Goal: Transaction & Acquisition: Purchase product/service

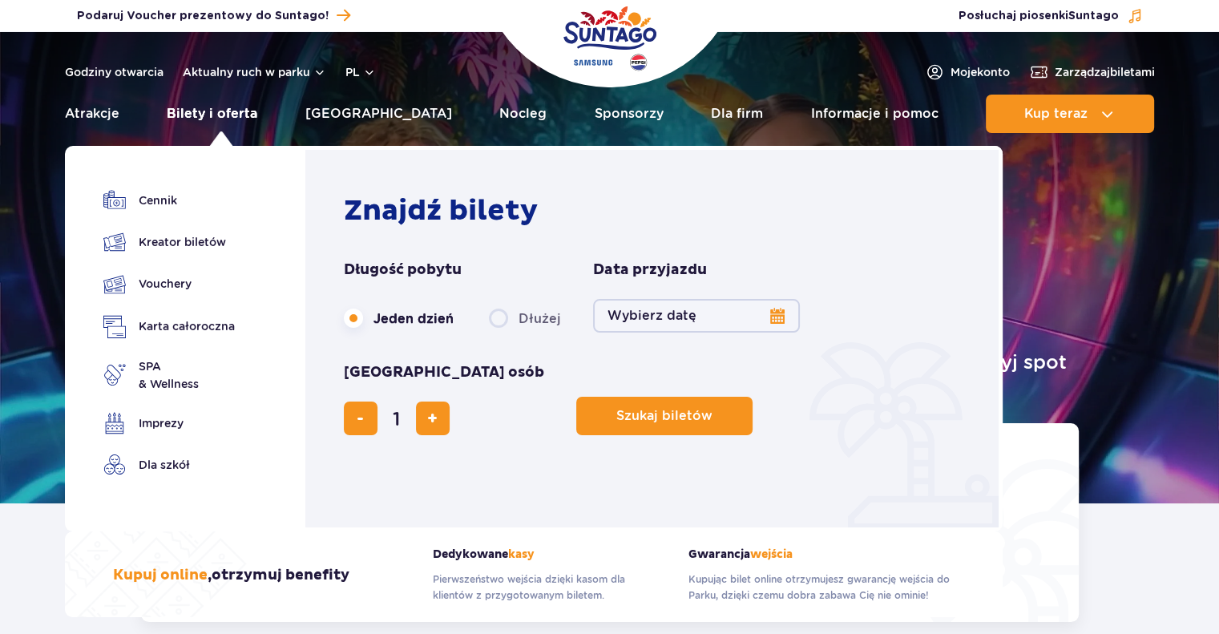
click at [224, 111] on link "Bilety i oferta" at bounding box center [212, 114] width 91 height 38
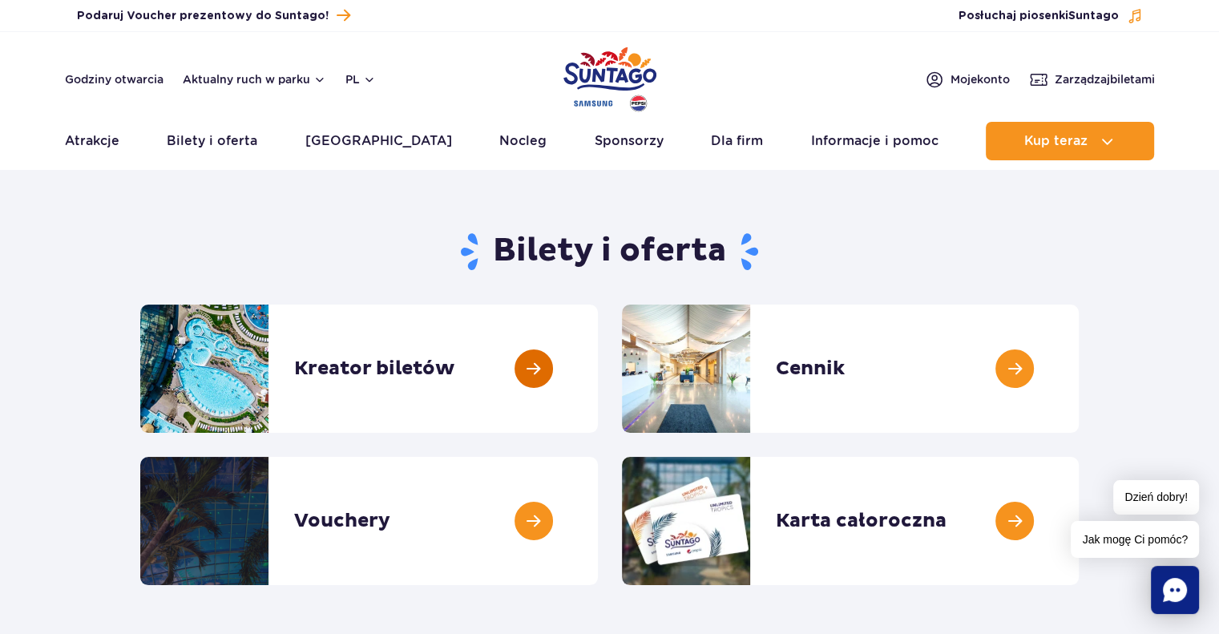
click at [598, 370] on link at bounding box center [598, 369] width 0 height 128
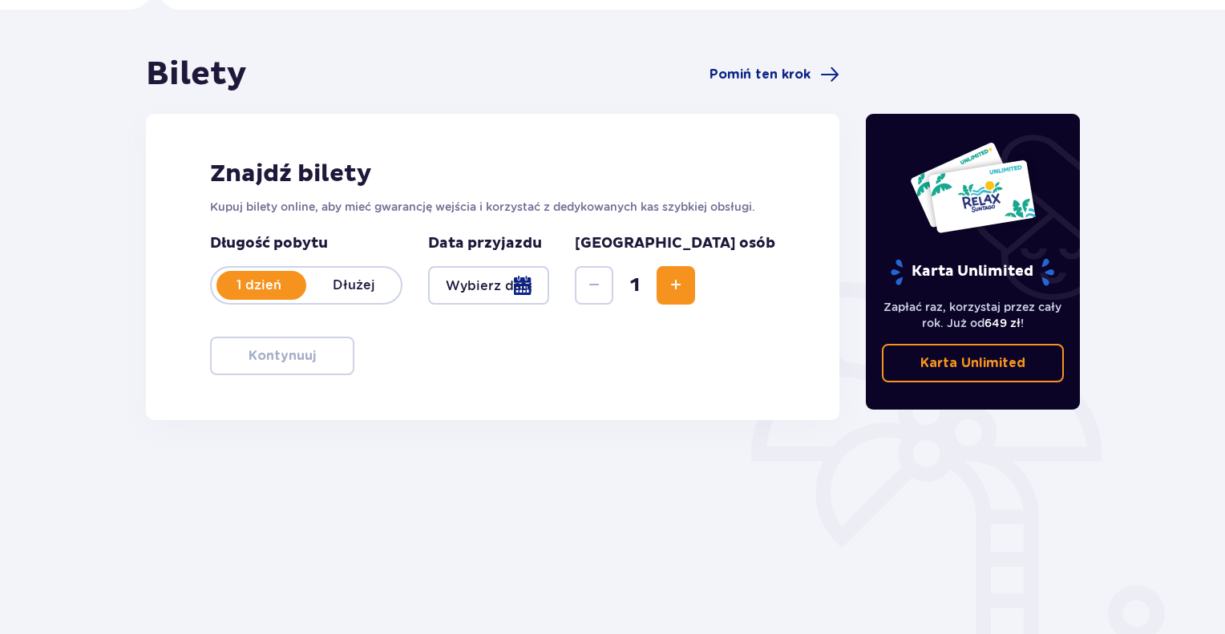
scroll to position [183, 0]
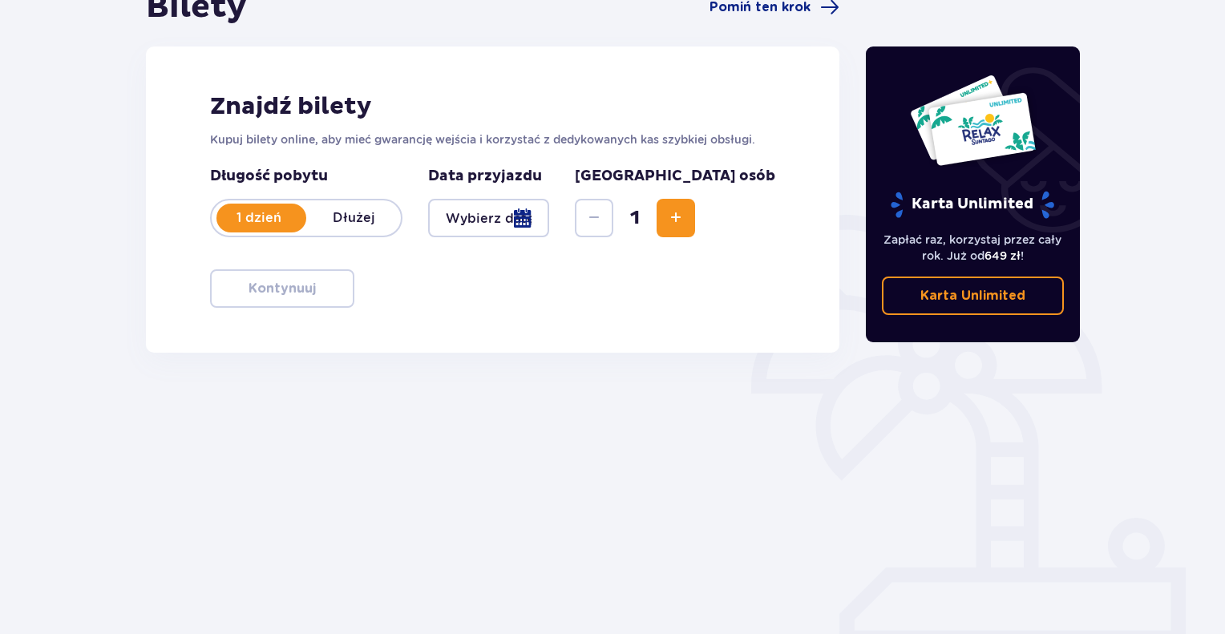
click at [471, 220] on div at bounding box center [488, 218] width 121 height 38
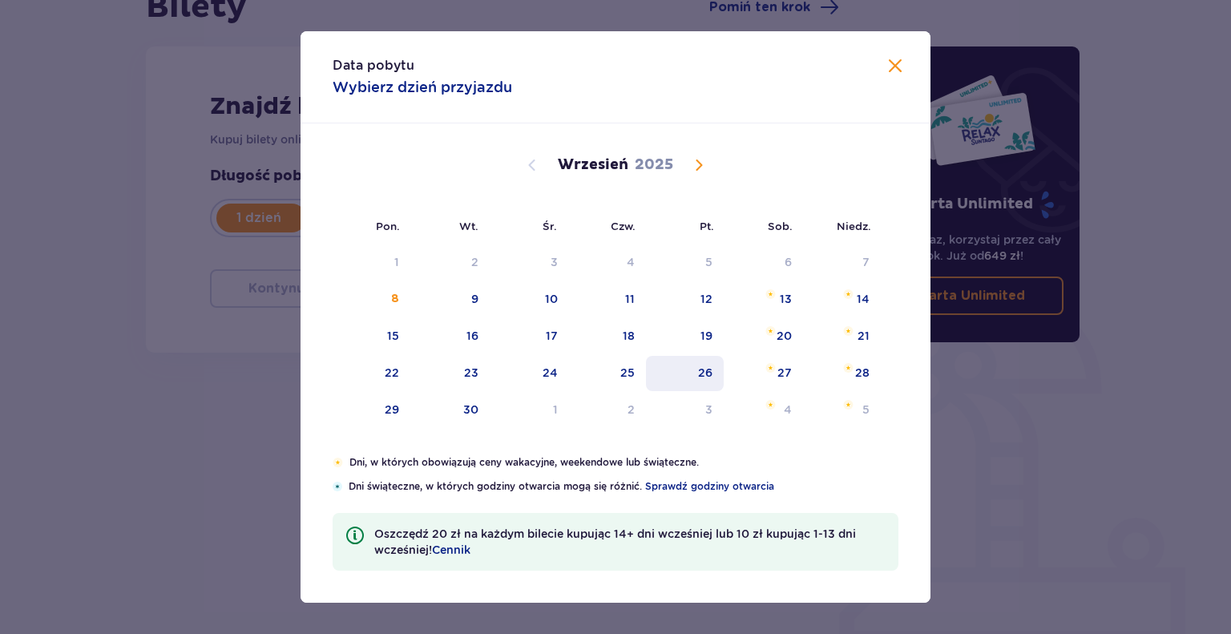
click at [715, 371] on div "26" at bounding box center [685, 373] width 78 height 35
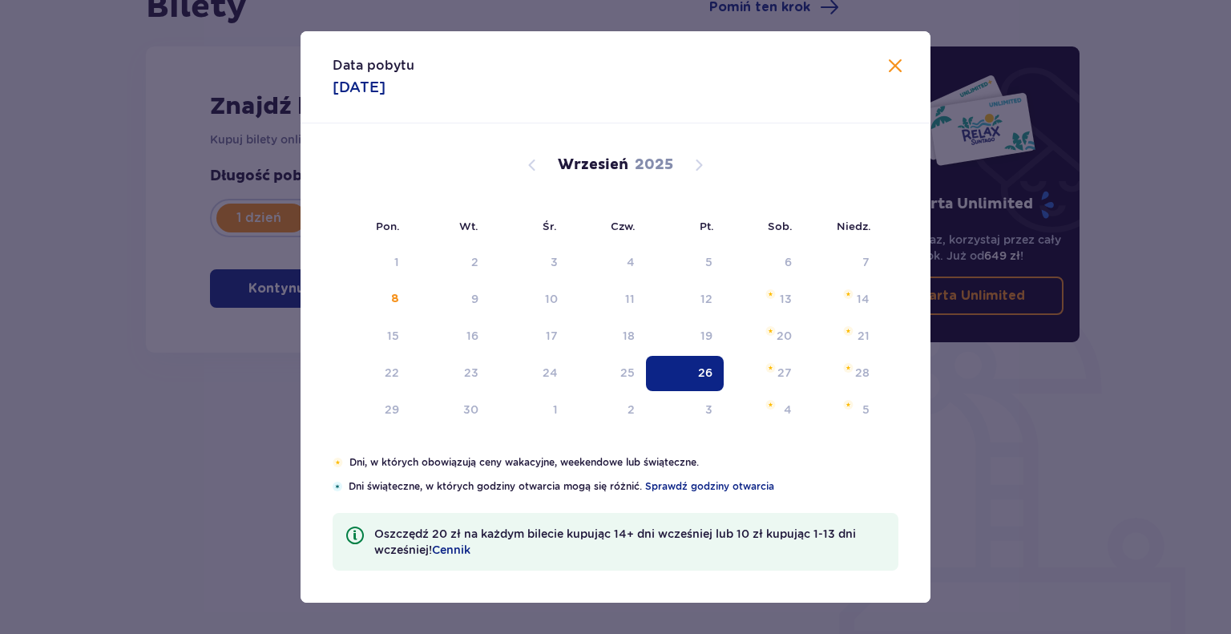
type input "26.09.25"
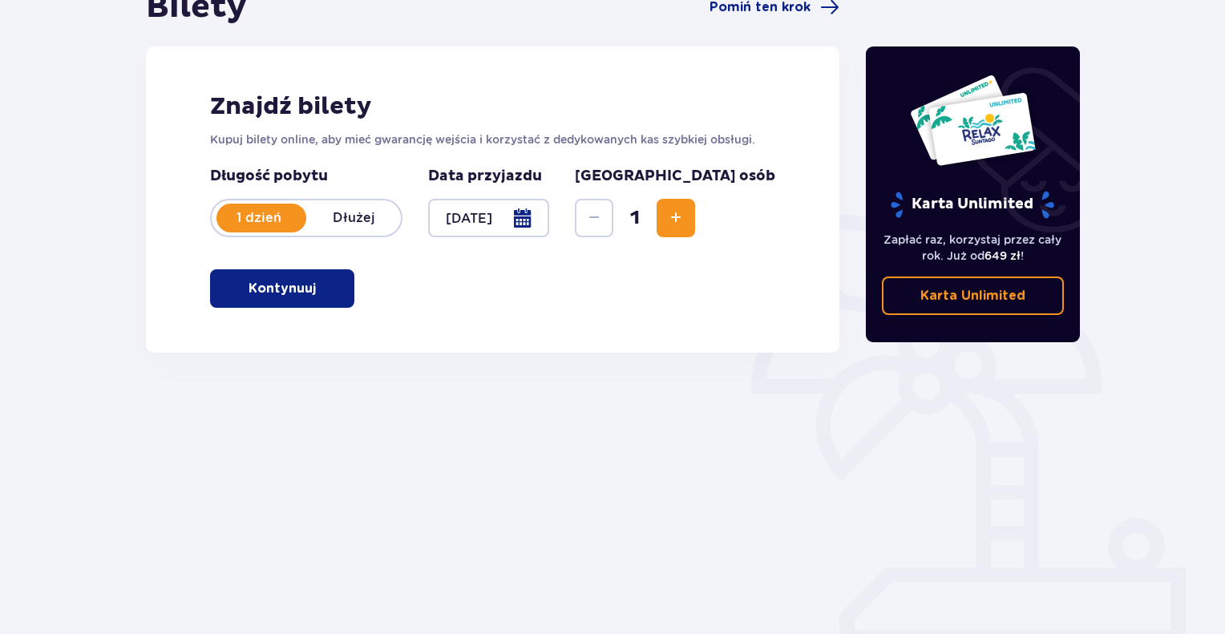
click at [308, 289] on button "Kontynuuj" at bounding box center [282, 288] width 144 height 38
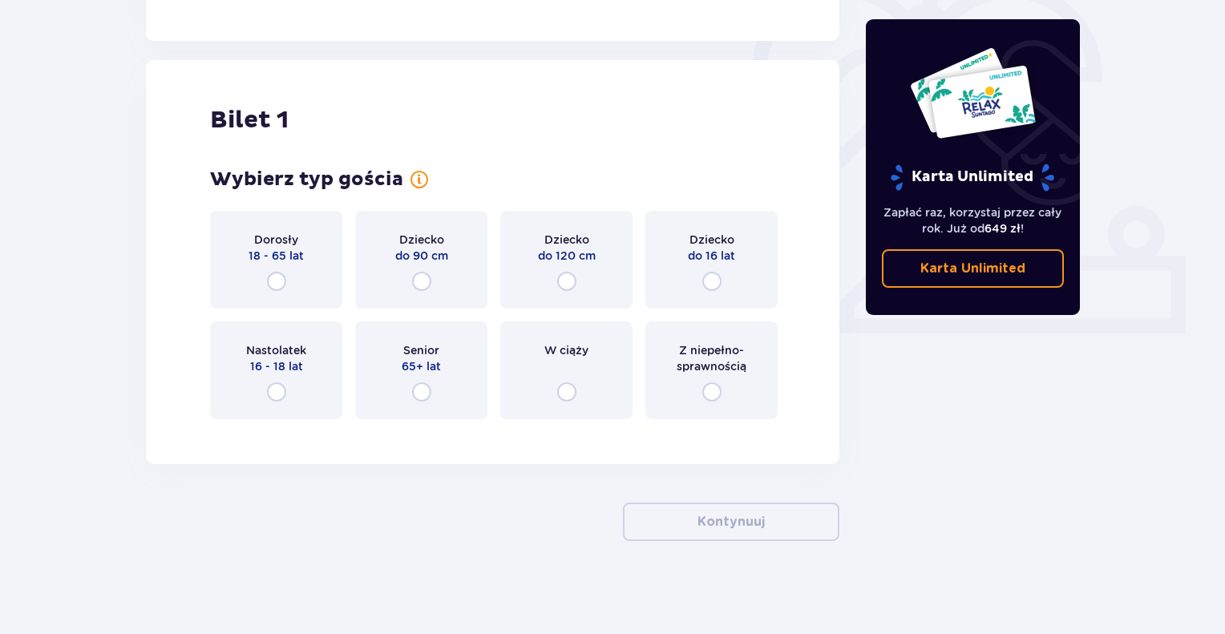
scroll to position [497, 0]
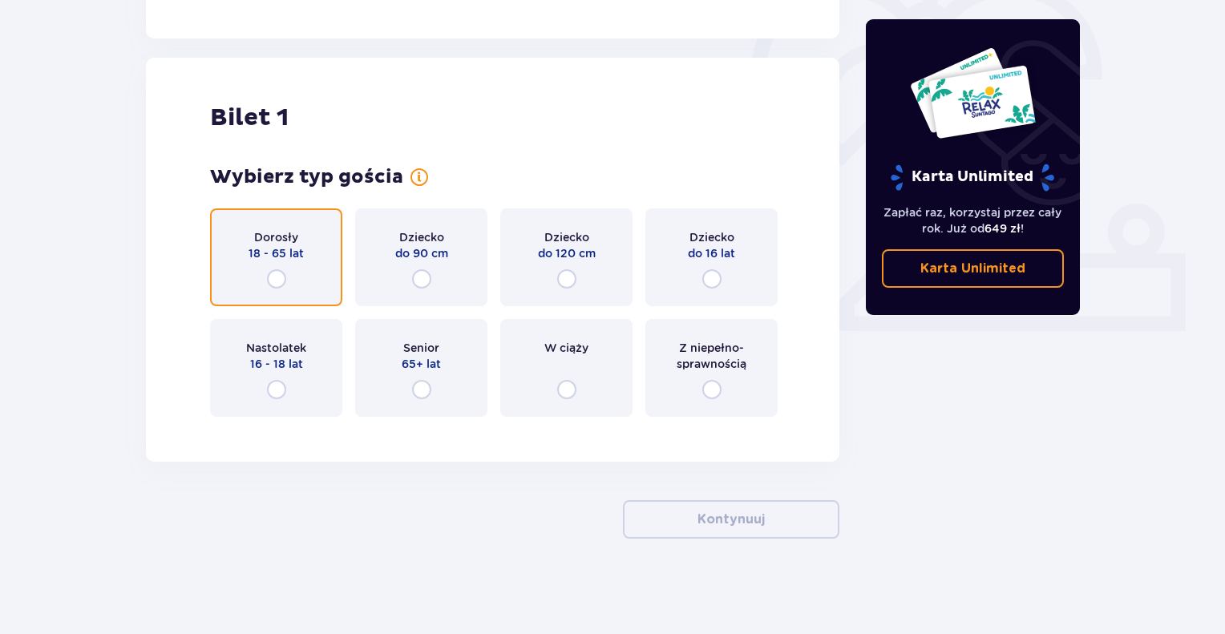
click at [274, 273] on input "radio" at bounding box center [276, 278] width 19 height 19
radio input "true"
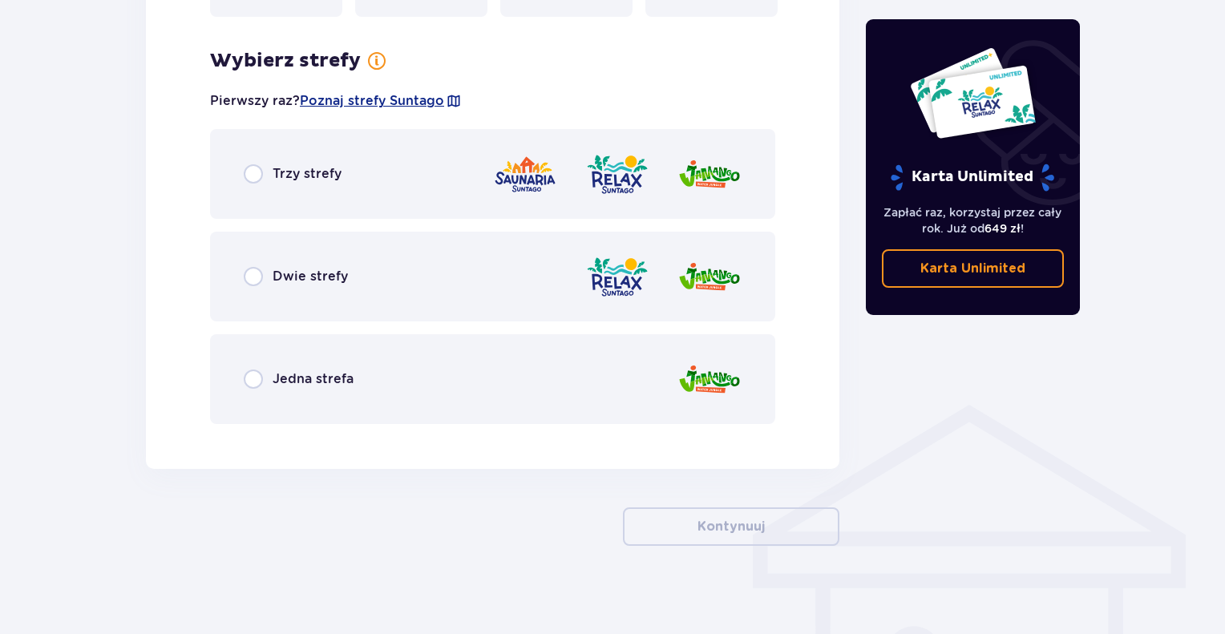
scroll to position [904, 0]
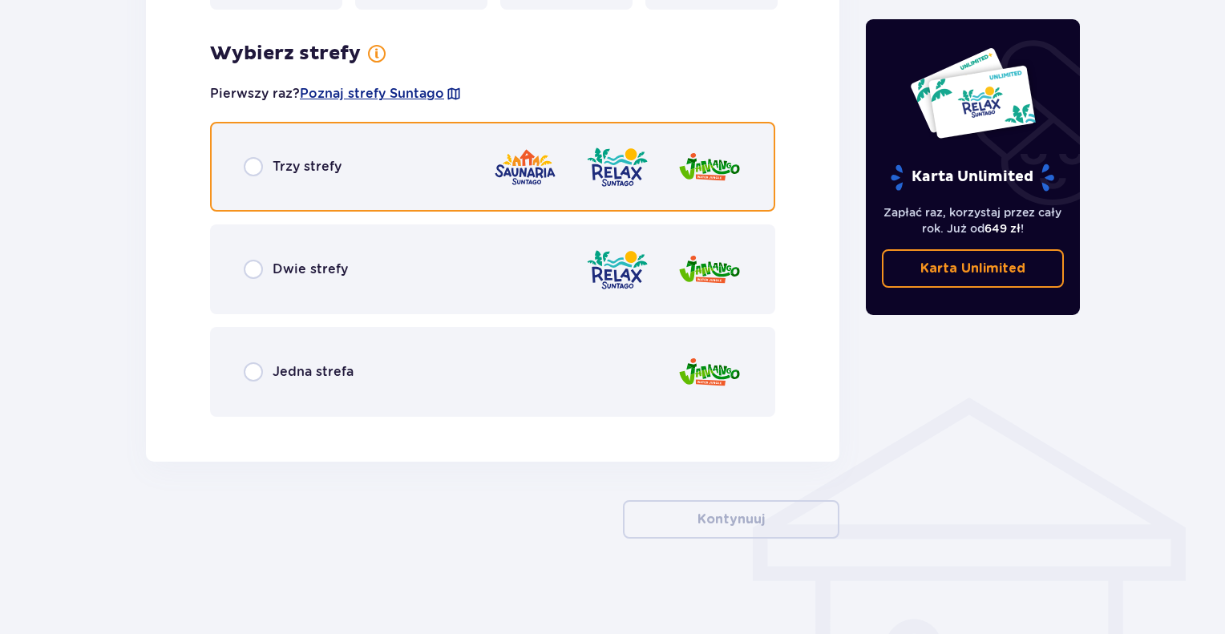
click at [247, 168] on input "radio" at bounding box center [253, 166] width 19 height 19
radio input "true"
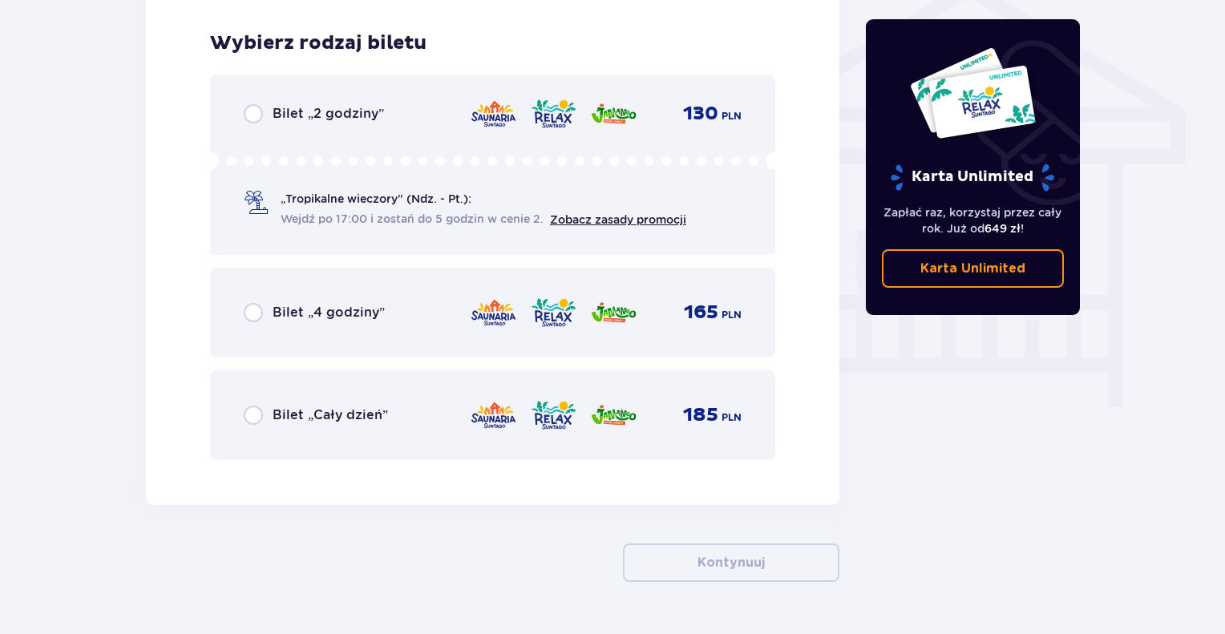
scroll to position [1334, 0]
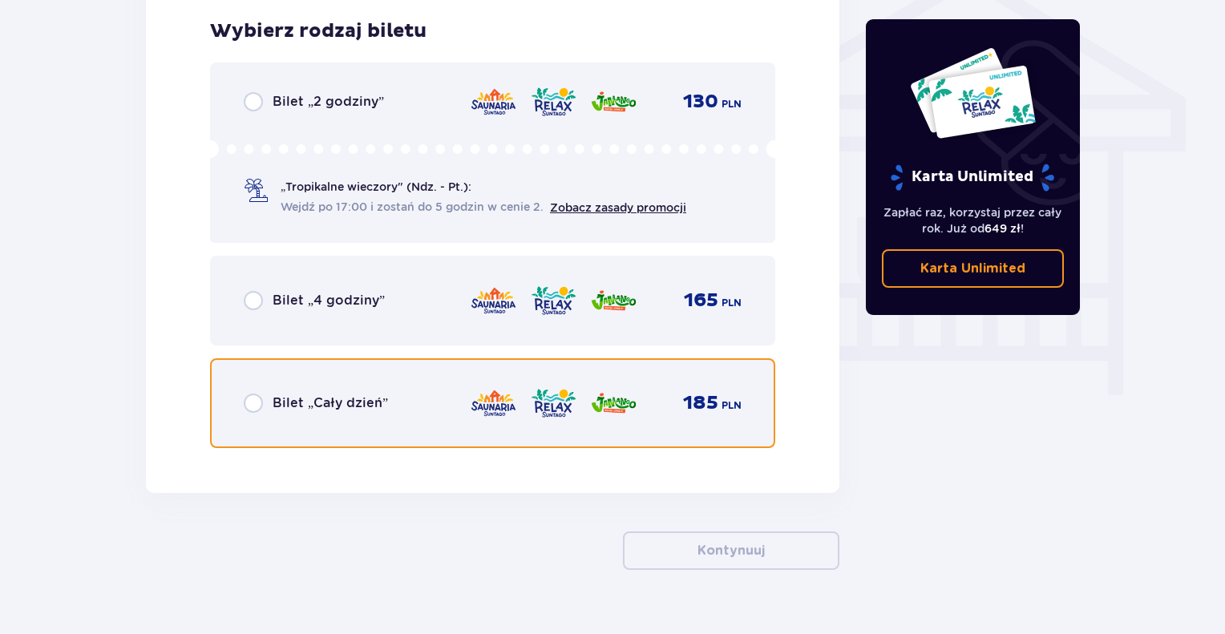
click at [246, 399] on input "radio" at bounding box center [253, 403] width 19 height 19
radio input "true"
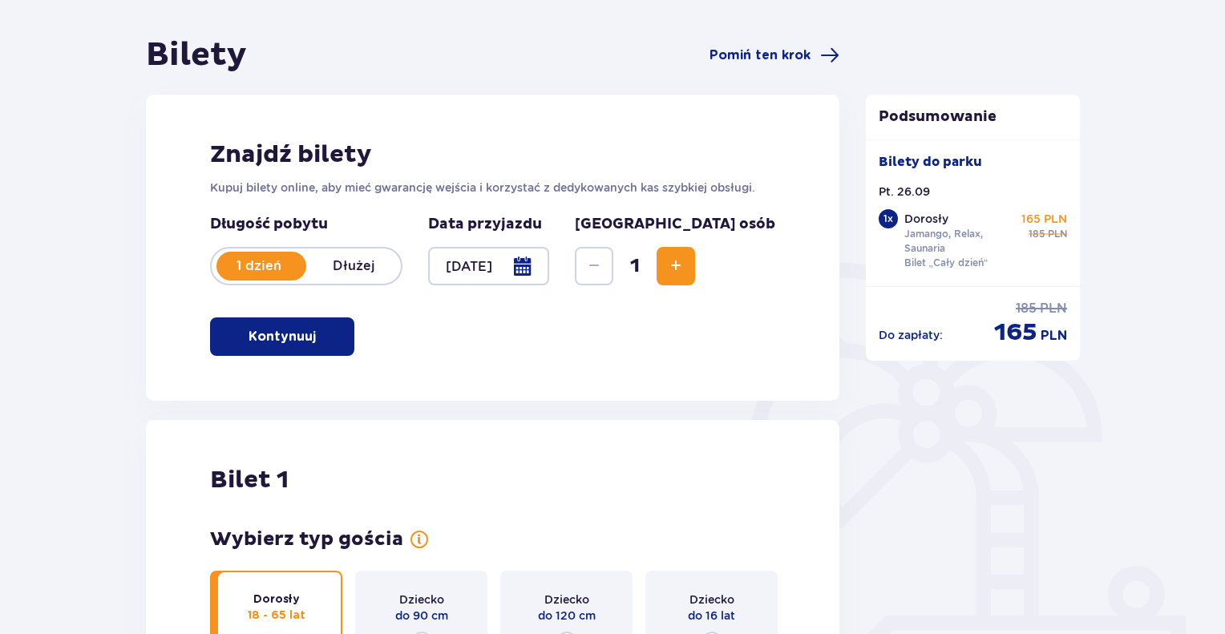
scroll to position [0, 0]
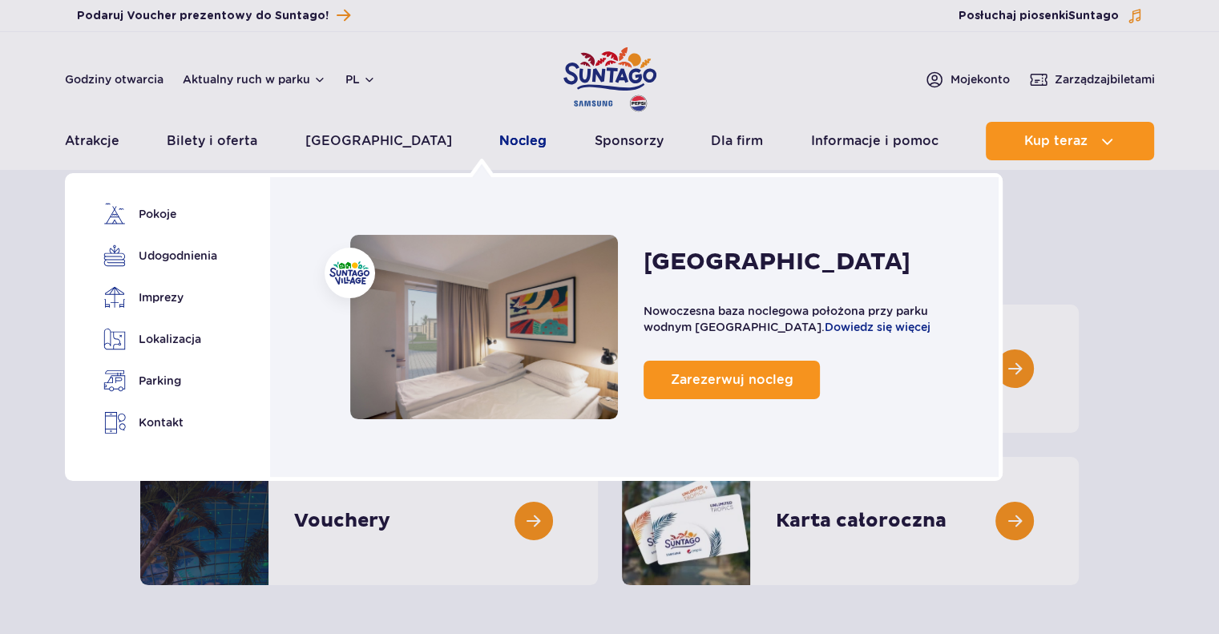
click at [499, 139] on link "Nocleg" at bounding box center [522, 141] width 47 height 38
